Goal: Task Accomplishment & Management: Manage account settings

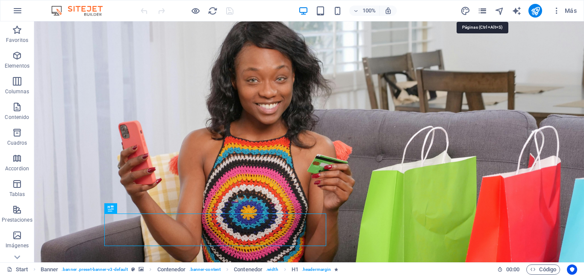
click at [481, 12] on icon "pages" at bounding box center [482, 11] width 10 height 10
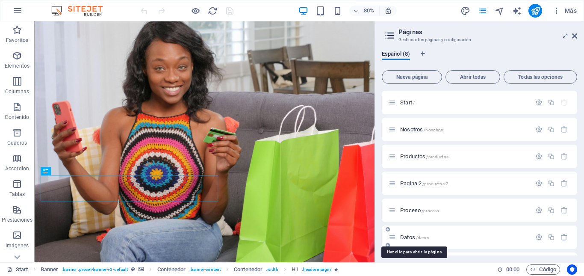
click at [409, 238] on span "Datos /datos" at bounding box center [414, 237] width 29 height 6
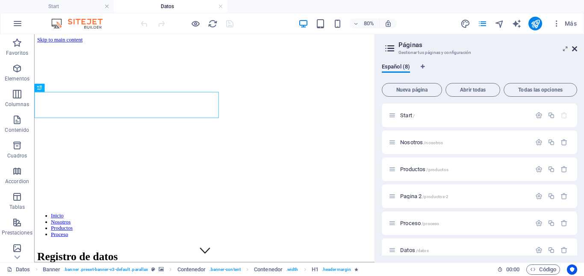
drag, startPoint x: 575, startPoint y: 49, endPoint x: 351, endPoint y: 107, distance: 231.3
click at [575, 49] on icon at bounding box center [574, 48] width 5 height 7
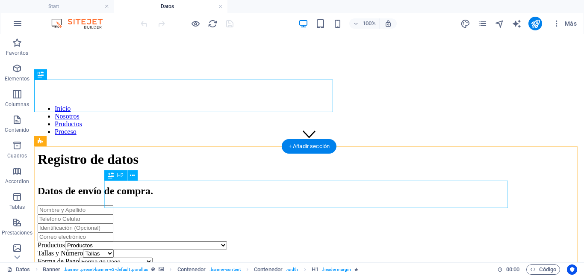
scroll to position [128, 0]
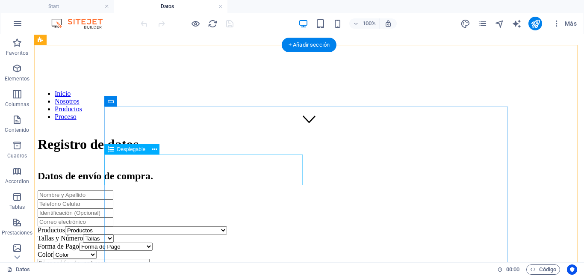
click at [220, 226] on div "Productos Productos Colgante [PERSON_NAME] Energética Café con té negro Café [P…" at bounding box center [309, 230] width 543 height 8
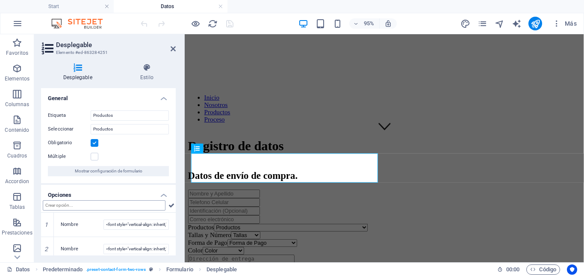
click at [114, 207] on input "text" at bounding box center [104, 205] width 123 height 10
type input "Combo Cepillo Secador Plancha Cabello"
drag, startPoint x: 228, startPoint y: 26, endPoint x: 424, endPoint y: 50, distance: 197.3
click at [228, 26] on icon "save" at bounding box center [230, 24] width 10 height 10
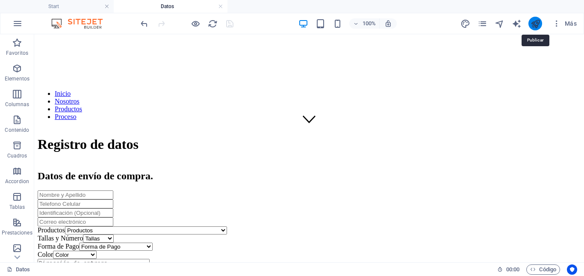
click at [532, 23] on icon "publish" at bounding box center [535, 24] width 10 height 10
